Goal: Transaction & Acquisition: Purchase product/service

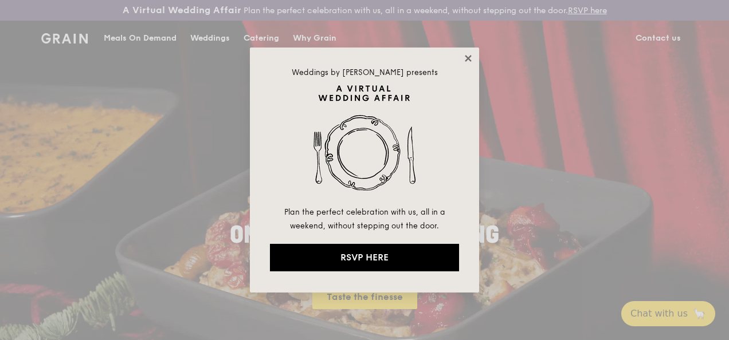
click at [469, 59] on icon at bounding box center [468, 58] width 6 height 6
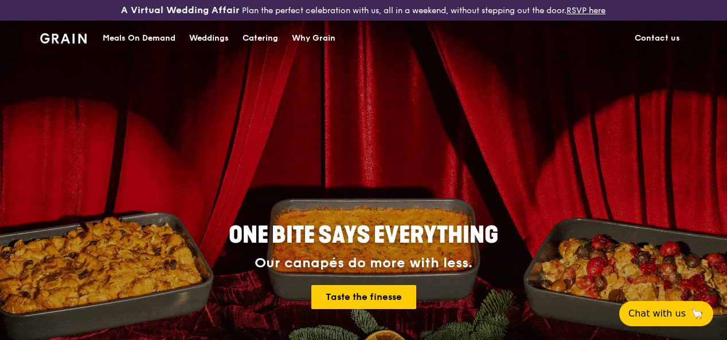
click at [157, 49] on div "Meals On Demand" at bounding box center [139, 38] width 73 height 34
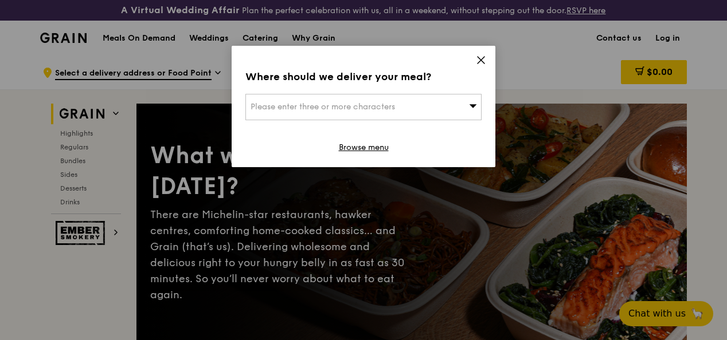
click at [446, 81] on div "Where should we deliver your meal?" at bounding box center [363, 77] width 236 height 16
click at [447, 117] on div "Please enter three or more characters" at bounding box center [363, 107] width 236 height 26
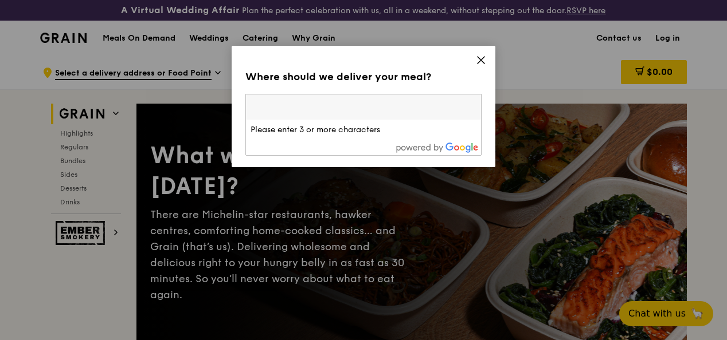
click at [419, 110] on input "search" at bounding box center [363, 107] width 235 height 25
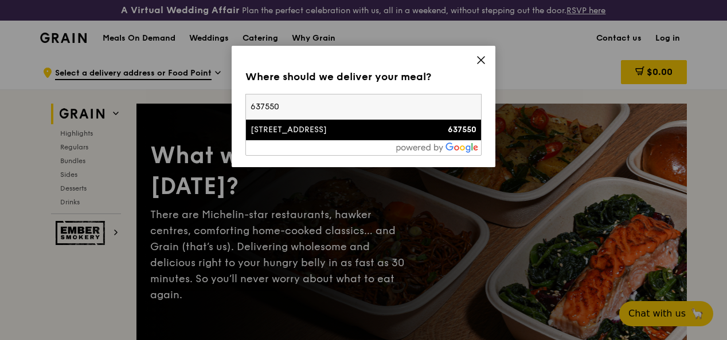
type input "637550"
click at [420, 138] on li "[STREET_ADDRESS] 637550" at bounding box center [363, 130] width 235 height 21
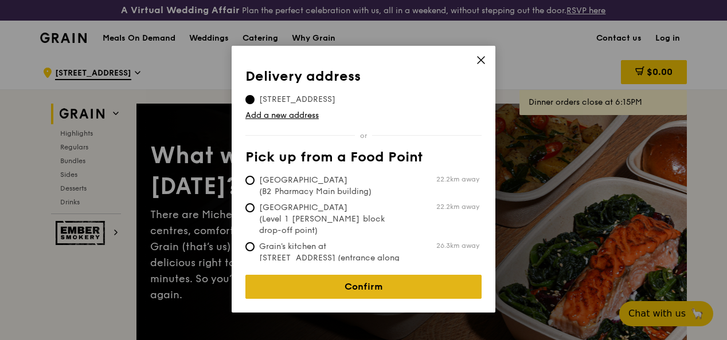
click at [354, 276] on link "Confirm" at bounding box center [363, 287] width 236 height 24
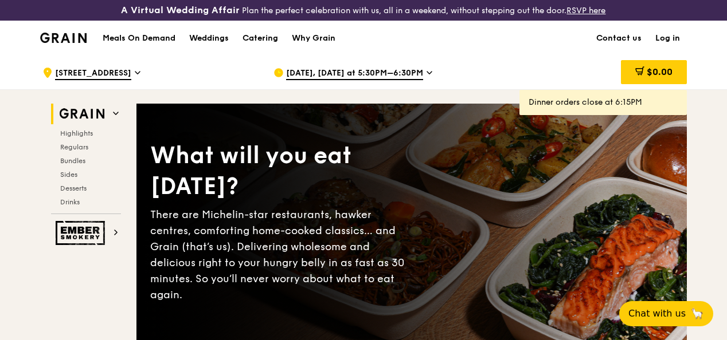
click at [426, 78] on icon at bounding box center [429, 73] width 6 height 10
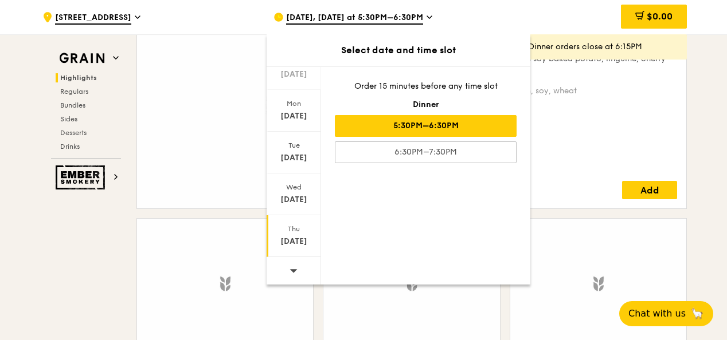
scroll to position [917, 0]
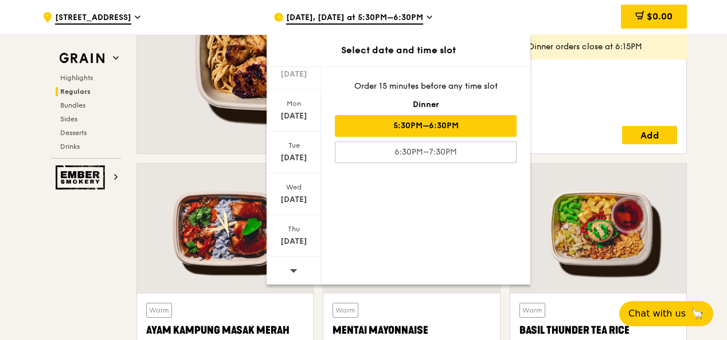
click at [292, 274] on span at bounding box center [293, 270] width 8 height 27
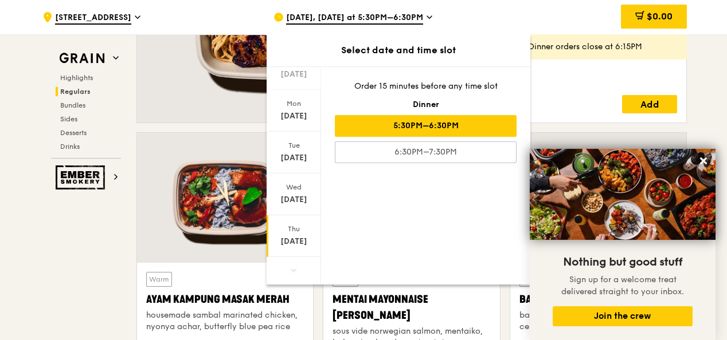
scroll to position [974, 0]
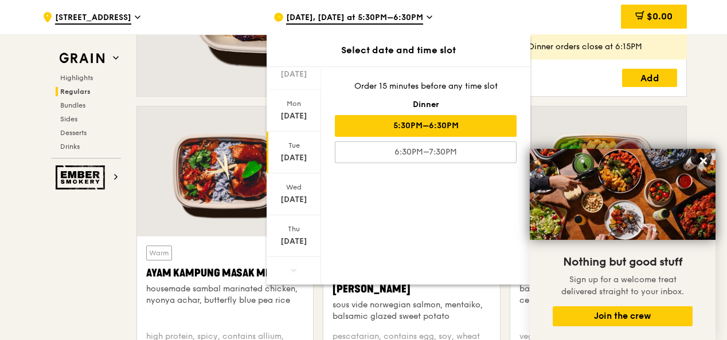
click at [302, 154] on div "[DATE]" at bounding box center [293, 157] width 51 height 11
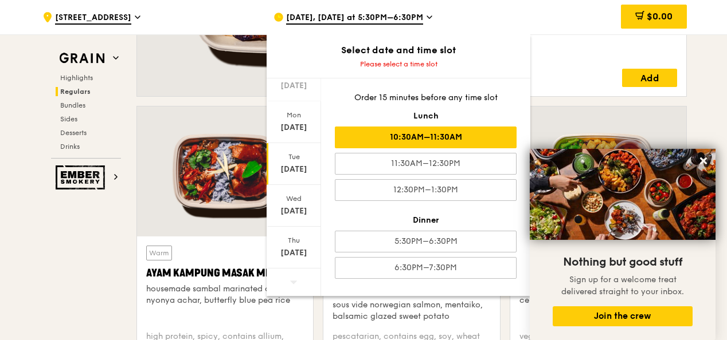
click at [411, 140] on div "10:30AM–11:30AM" at bounding box center [426, 138] width 182 height 22
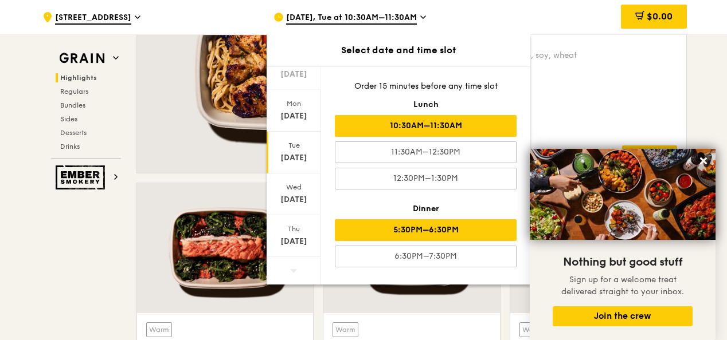
scroll to position [642, 0]
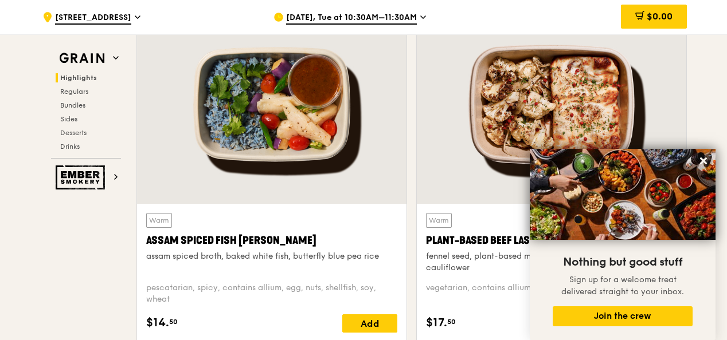
scroll to position [413, 0]
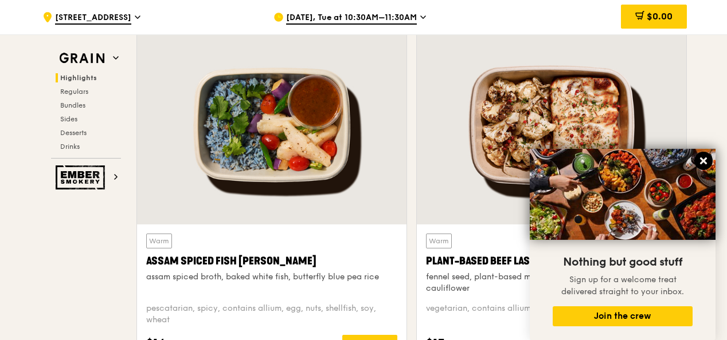
click at [700, 164] on icon at bounding box center [703, 161] width 7 height 7
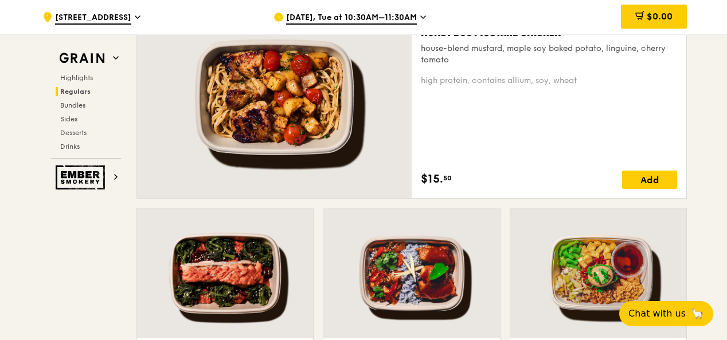
scroll to position [859, 0]
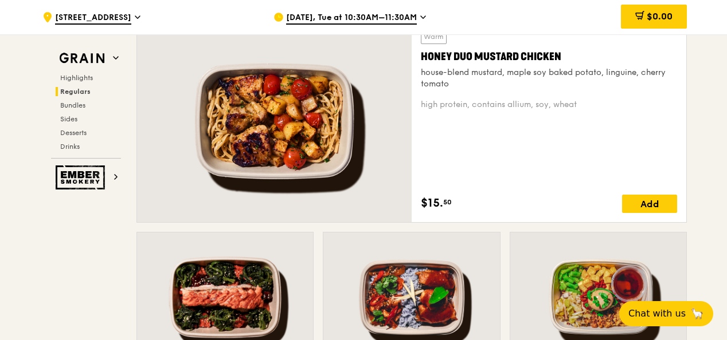
drag, startPoint x: 417, startPoint y: 66, endPoint x: 577, endPoint y: 65, distance: 159.9
click at [584, 70] on div "Warm Honey Duo Mustard Chicken house-blend mustard, maple soy baked potato, lin…" at bounding box center [548, 121] width 274 height 202
copy div "Honey Duo Mustard Chicken"
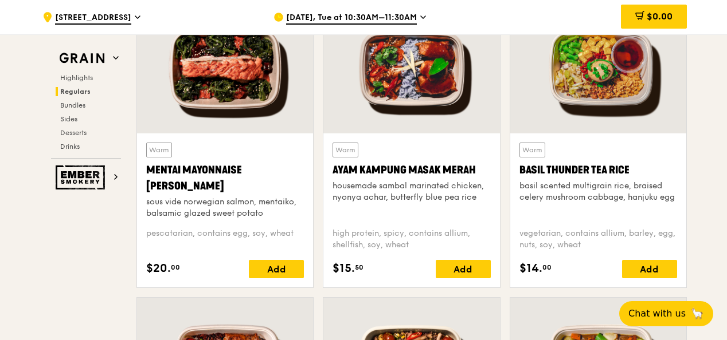
drag, startPoint x: 515, startPoint y: 175, endPoint x: 633, endPoint y: 174, distance: 118.6
click at [633, 174] on div "Warm Basil Thunder Tea [PERSON_NAME] scented multigrain rice, braised celery mu…" at bounding box center [598, 211] width 176 height 154
copy div "Basil Thunder Tea Rice"
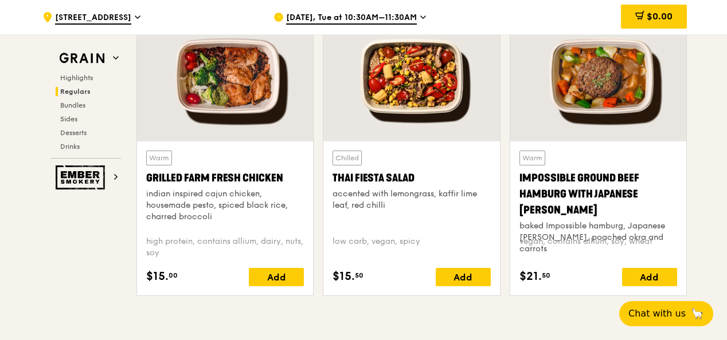
scroll to position [1490, 0]
